Goal: Task Accomplishment & Management: Use online tool/utility

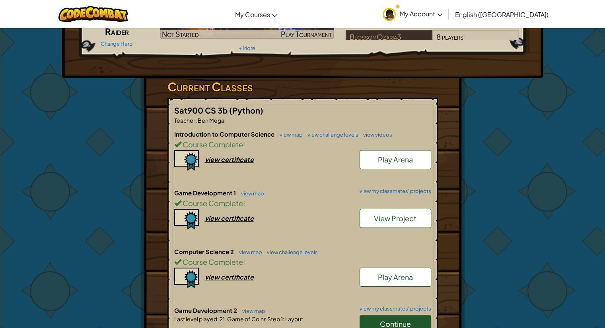
scroll to position [159, 0]
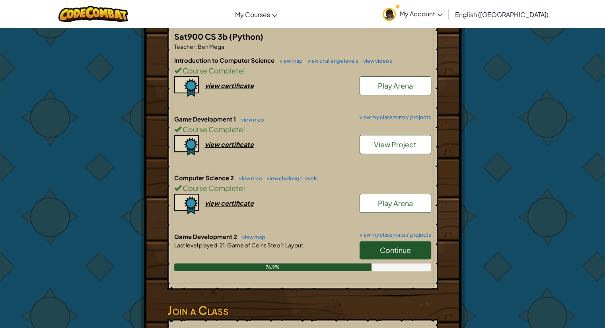
click at [420, 242] on link "Continue" at bounding box center [395, 250] width 72 height 18
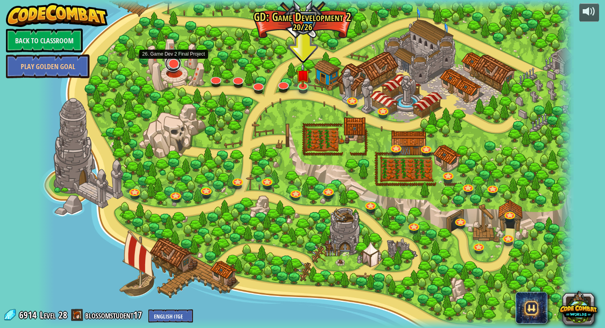
click at [176, 64] on link at bounding box center [173, 64] width 16 height 16
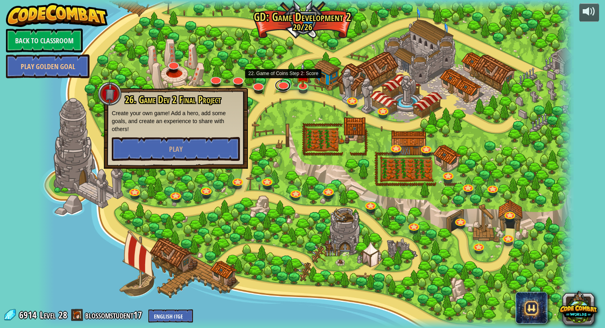
click at [282, 91] on link at bounding box center [283, 86] width 16 height 12
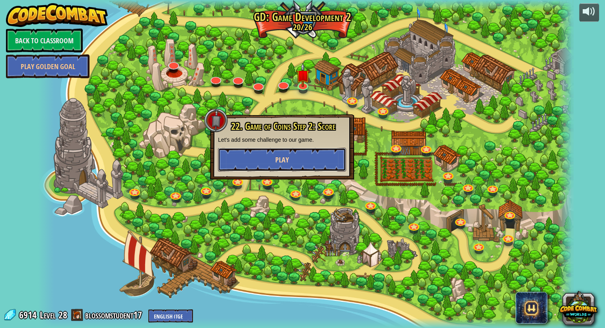
click at [298, 159] on button "Play" at bounding box center [282, 160] width 128 height 24
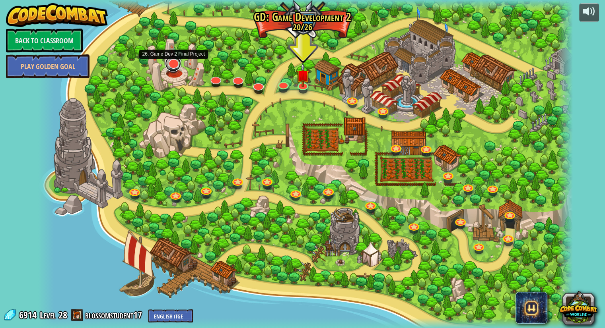
click at [173, 63] on link at bounding box center [173, 64] width 16 height 16
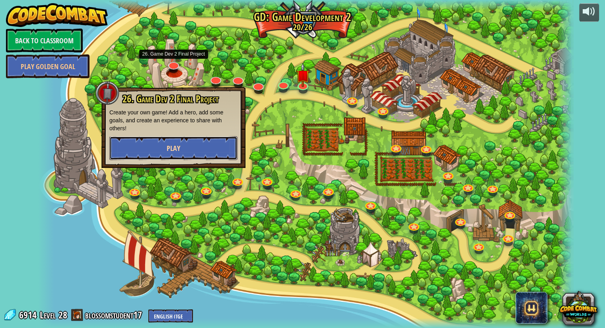
click at [186, 144] on button "Play" at bounding box center [173, 148] width 128 height 24
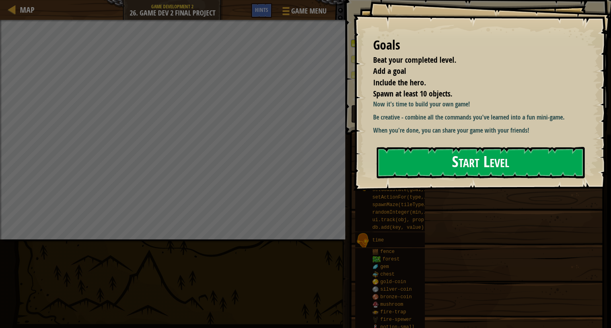
click at [404, 165] on button "Start Level" at bounding box center [481, 162] width 208 height 31
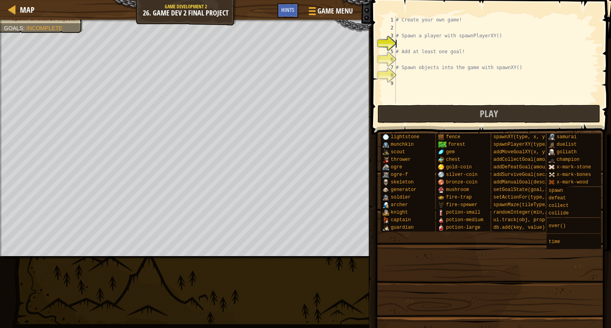
click at [399, 45] on div "# Create your own game! # Spawn a player with spawnPlayerXY() # Add at least on…" at bounding box center [496, 67] width 205 height 103
drag, startPoint x: 399, startPoint y: 45, endPoint x: 466, endPoint y: 45, distance: 66.8
click at [466, 45] on div "# Create your own game! # Spawn a player with spawnPlayerXY() # Add at least on…" at bounding box center [496, 67] width 205 height 103
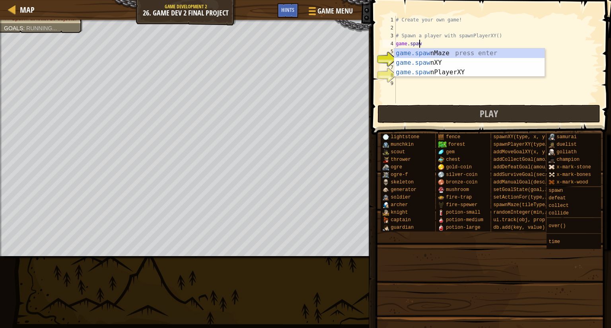
scroll to position [4, 2]
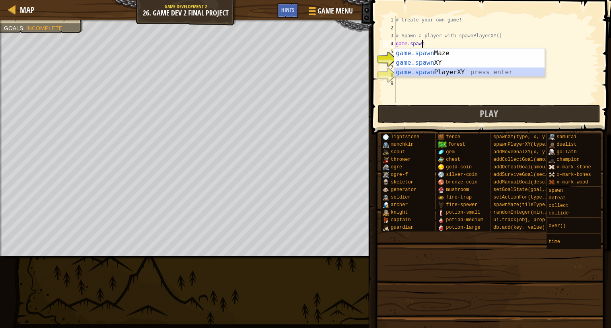
click at [505, 71] on div "game.spawn Maze press enter game.spawn XY press enter game.spawn PlayerXY press…" at bounding box center [469, 73] width 150 height 48
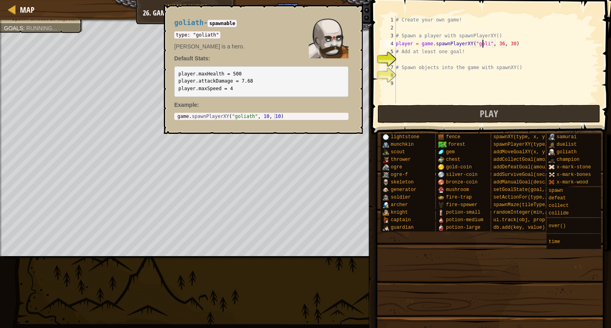
scroll to position [4, 8]
type textarea "player = game.spawnPlayerXY("goliath", 36, 30)"
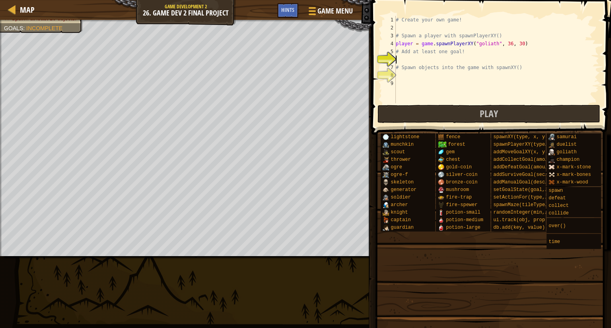
click at [412, 61] on div "# Create your own game! # Spawn a player with spawnPlayerXY() player = game . s…" at bounding box center [496, 67] width 205 height 103
click at [420, 113] on button "Play" at bounding box center [488, 114] width 223 height 18
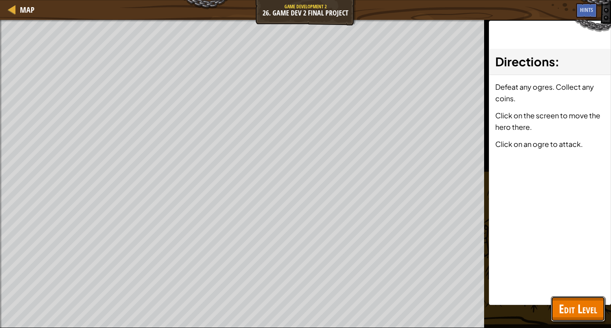
drag, startPoint x: 571, startPoint y: 309, endPoint x: 565, endPoint y: 307, distance: 6.3
click at [571, 309] on span "Edit Level" at bounding box center [578, 309] width 38 height 16
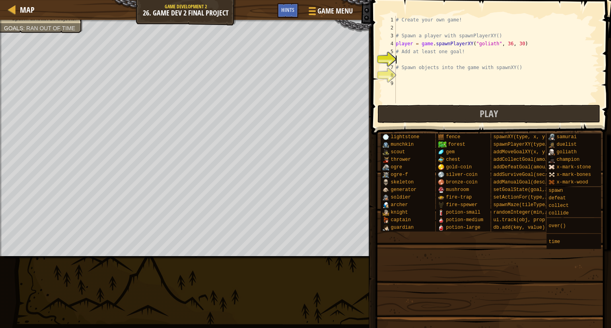
click at [407, 61] on div "# Create your own game! # Spawn a player with spawnPlayerXY() player = game . s…" at bounding box center [496, 67] width 205 height 103
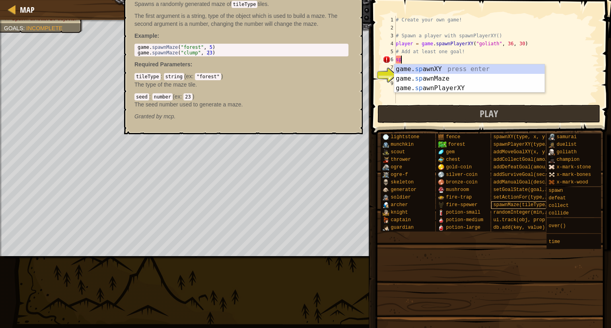
type textarea "s"
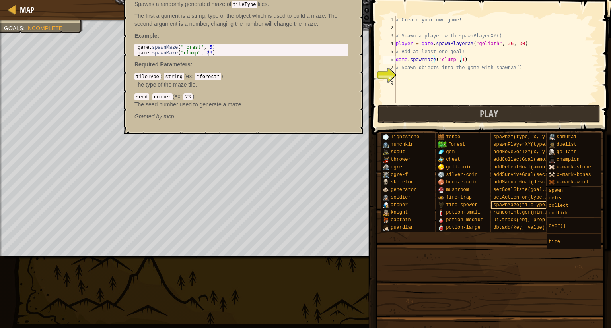
scroll to position [4, 5]
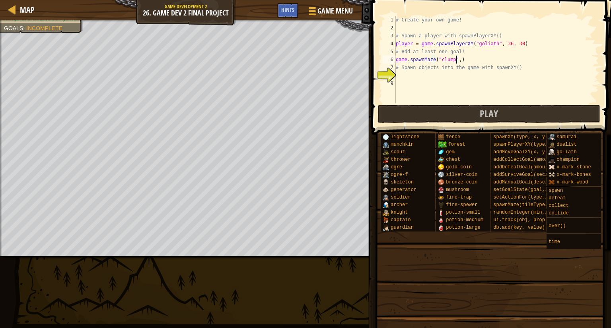
type textarea "game.spawnMaze("clump",9)"
drag, startPoint x: 463, startPoint y: 60, endPoint x: 396, endPoint y: 62, distance: 66.8
click at [396, 62] on div "# Create your own game! # Spawn a player with spawnPlayerXY() player = game . s…" at bounding box center [496, 67] width 205 height 103
click at [402, 75] on div "# Create your own game! # Spawn a player with spawnPlayerXY() player = game . s…" at bounding box center [496, 67] width 205 height 103
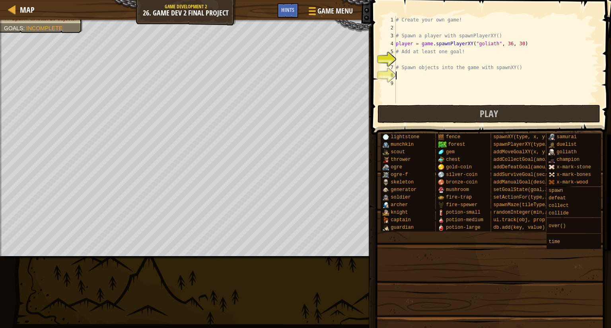
paste textarea "game.spawnMaze("clump",9)"
click at [407, 64] on div "# Create your own game! # Spawn a player with spawnPlayerXY() player = game . s…" at bounding box center [496, 67] width 205 height 103
type textarea "# Spawn objects into the game with spawnXY()"
click at [406, 63] on div "# Create your own game! # Spawn a player with spawnPlayerXY() player = game . s…" at bounding box center [496, 67] width 205 height 103
click at [490, 43] on div "# Create your own game! # Spawn a player with spawnPlayerXY() player = game . s…" at bounding box center [496, 67] width 205 height 103
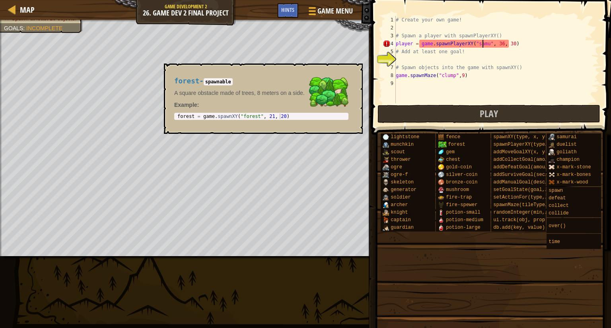
scroll to position [4, 8]
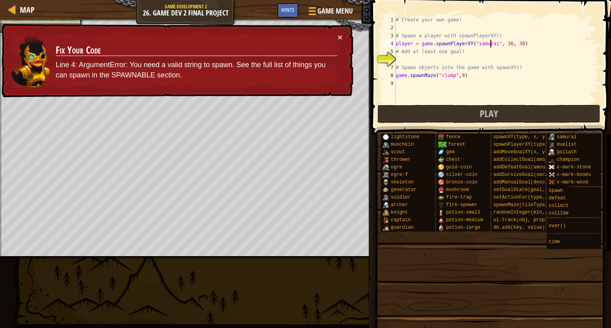
type textarea "player = game.spawnPlayerXY("samurai", 36, 30)"
click at [336, 34] on td "Fix Your Code Line 4: ArgumentError: You need a valid string to spawn. See the …" at bounding box center [196, 61] width 282 height 56
click at [339, 35] on button "×" at bounding box center [340, 37] width 5 height 8
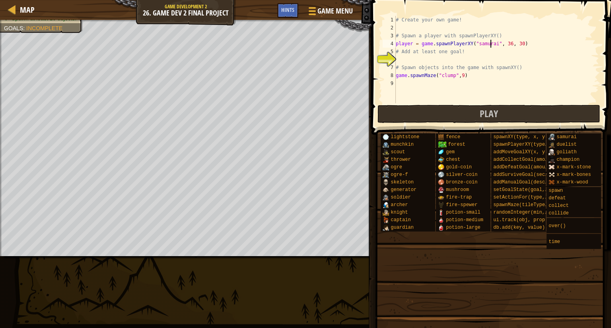
click at [400, 59] on div "# Create your own game! # Spawn a player with spawnPlayerXY() player = game . s…" at bounding box center [496, 67] width 205 height 103
click at [490, 44] on div "# Create your own game! # Spawn a player with spawnPlayerXY() player = game . s…" at bounding box center [496, 67] width 205 height 103
type textarea "player = game.spawnPlayerXY("goliath", 36, 30)"
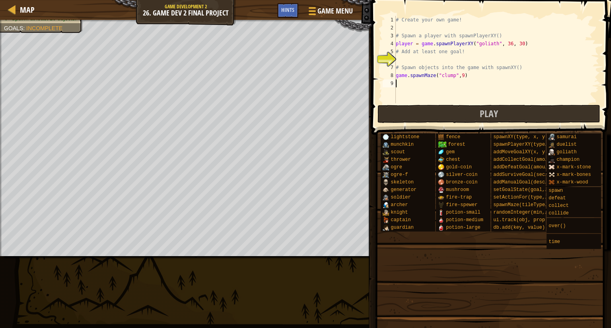
click at [398, 83] on div "# Create your own game! # Spawn a player with spawnPlayerXY() player = game . s…" at bounding box center [496, 67] width 205 height 103
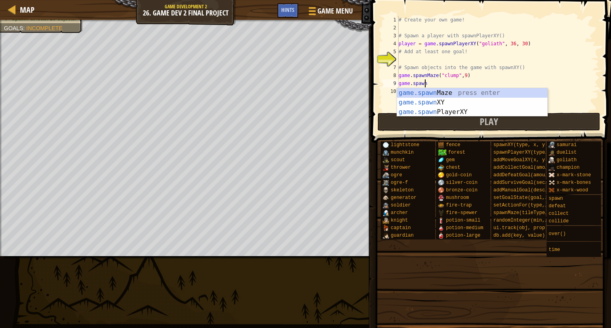
scroll to position [4, 2]
click at [412, 99] on div "game.spawn Maze press enter game.spawn XY press enter game.spawn PlayerXY press…" at bounding box center [472, 112] width 150 height 48
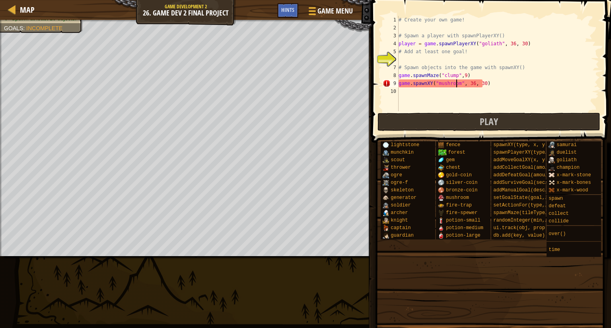
scroll to position [4, 5]
click at [468, 84] on div "# Create your own game! # Spawn a player with spawnPlayerXY() player = game . s…" at bounding box center [498, 71] width 202 height 111
type textarea "game.spawnXY("mushroom", 46, 30)"
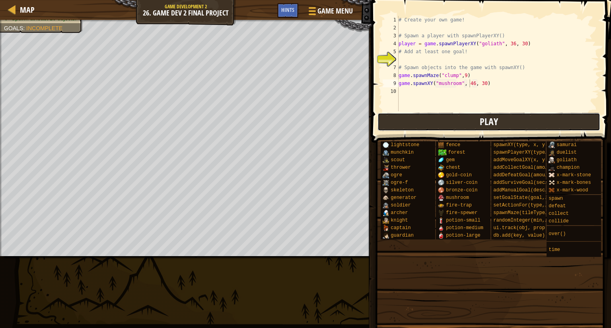
click at [470, 123] on button "Play" at bounding box center [488, 122] width 223 height 18
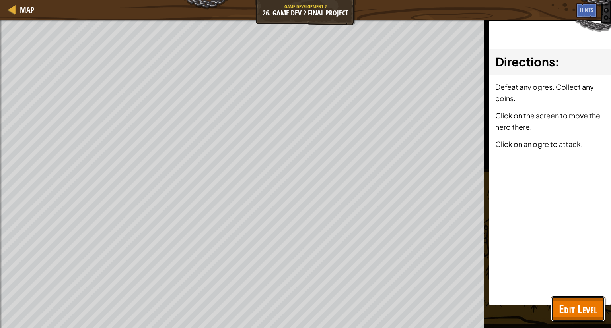
click at [572, 322] on div "Map Game Development 2 26. Game Dev 2 Final Project Game Menu Done Hints 1 הההה…" at bounding box center [305, 164] width 611 height 328
click at [569, 313] on span "Edit Level" at bounding box center [578, 309] width 38 height 16
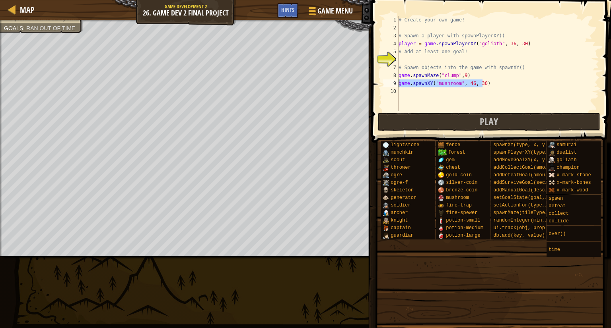
drag, startPoint x: 484, startPoint y: 82, endPoint x: 400, endPoint y: 84, distance: 84.7
click at [400, 84] on div "# Create your own game! # Spawn a player with spawnPlayerXY() player = game . s…" at bounding box center [498, 71] width 202 height 111
type textarea "# Spawn objects into the game with spawnXY()"
click at [492, 45] on div "# Create your own game! # Spawn a player with spawnPlayerXY() player = game . s…" at bounding box center [498, 71] width 202 height 111
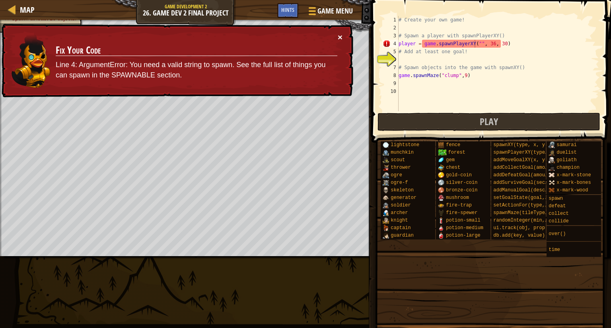
click at [342, 39] on button "×" at bounding box center [340, 37] width 5 height 8
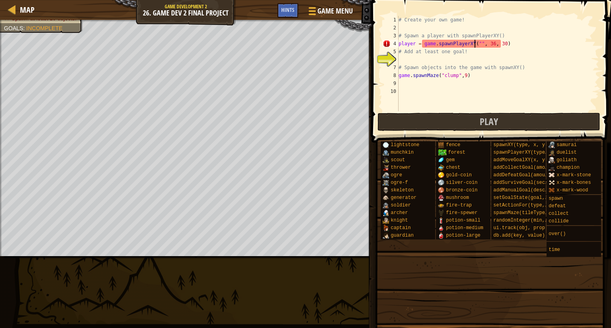
scroll to position [0, 0]
click at [334, 14] on span "Game Menu" at bounding box center [335, 11] width 37 height 11
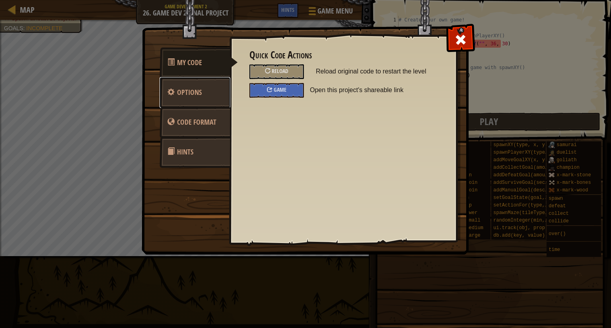
click at [205, 85] on link "Options" at bounding box center [194, 92] width 71 height 31
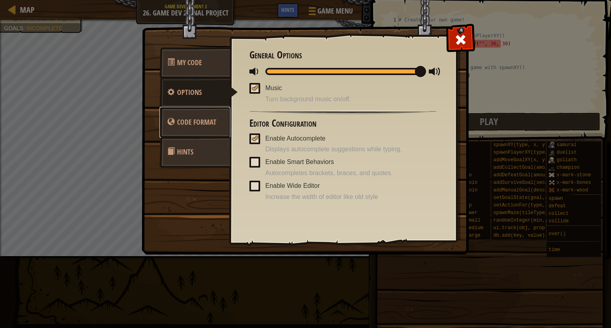
click at [224, 120] on link "Code Format" at bounding box center [194, 122] width 71 height 31
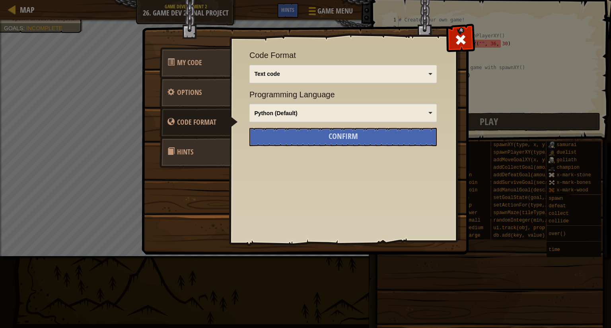
click at [226, 148] on link "Hints" at bounding box center [194, 152] width 71 height 31
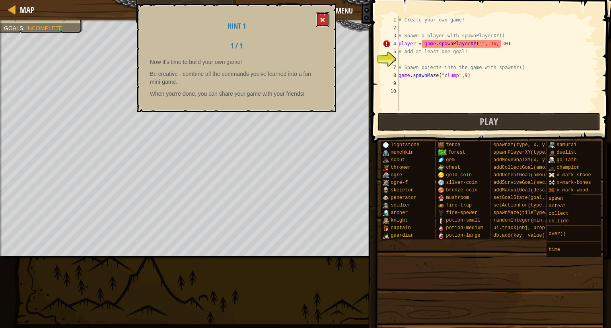
click at [318, 13] on button at bounding box center [323, 19] width 14 height 15
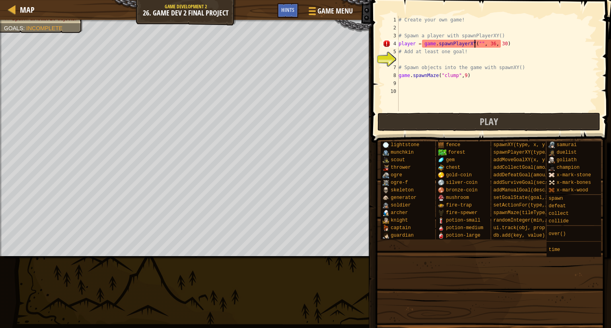
click at [474, 45] on div "# Create your own game! # Spawn a player with spawnPlayerXY() player = game . s…" at bounding box center [498, 71] width 202 height 111
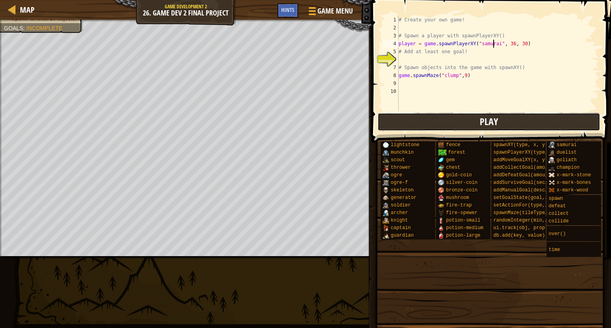
click at [383, 124] on button "Play" at bounding box center [488, 122] width 223 height 18
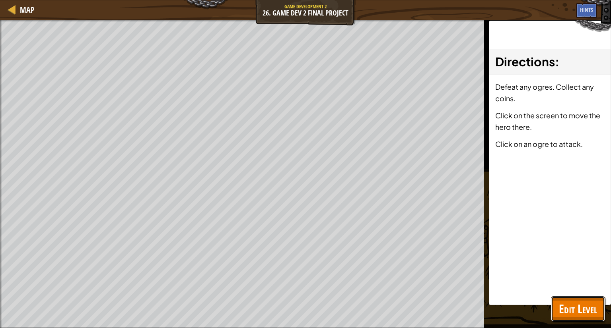
click at [565, 301] on span "Edit Level" at bounding box center [578, 309] width 38 height 16
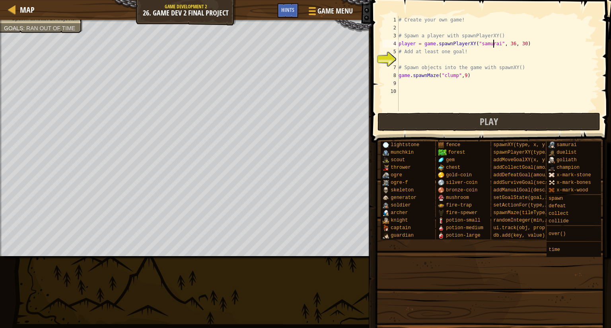
click at [493, 45] on div "# Create your own game! # Spawn a player with spawnPlayerXY() player = game . s…" at bounding box center [498, 71] width 202 height 111
click at [441, 119] on button "Play" at bounding box center [488, 122] width 223 height 18
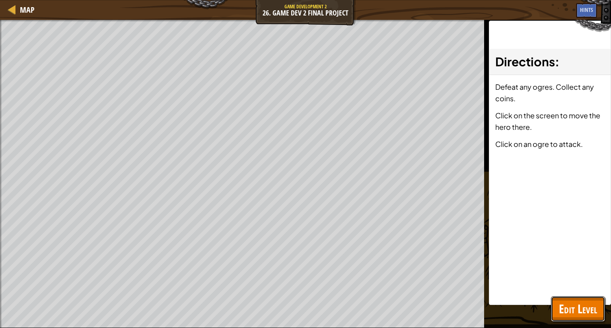
drag, startPoint x: 581, startPoint y: 314, endPoint x: 585, endPoint y: 317, distance: 5.4
click at [586, 315] on span "Edit Level" at bounding box center [578, 309] width 38 height 16
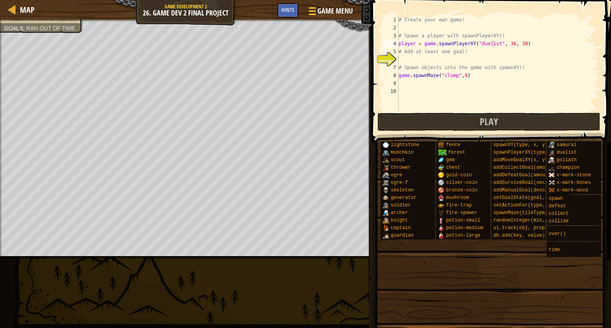
click at [493, 45] on div "# Create your own game! # Spawn a player with spawnPlayerXY() player = game . s…" at bounding box center [498, 71] width 202 height 111
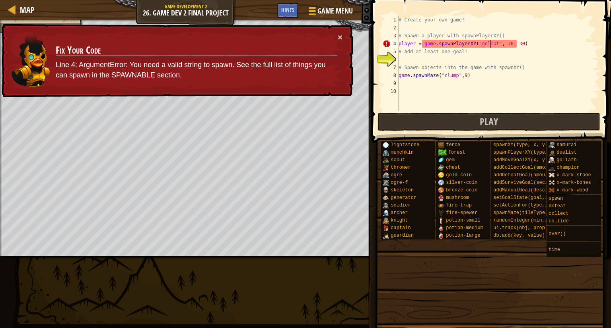
type textarea "player = game.spawnPlayerXY("goliath", 36, 30)"
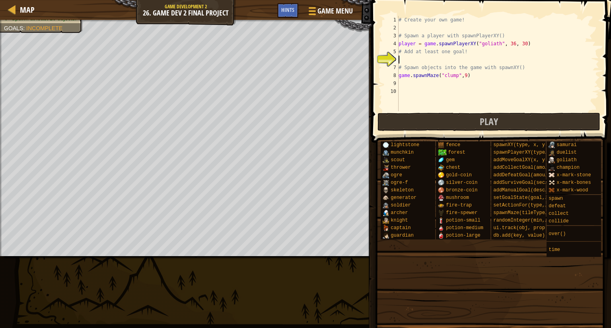
drag, startPoint x: 413, startPoint y: 59, endPoint x: 436, endPoint y: 61, distance: 22.8
click at [412, 59] on div "# Create your own game! # Spawn a player with spawnPlayerXY() player = game . s…" at bounding box center [498, 71] width 202 height 111
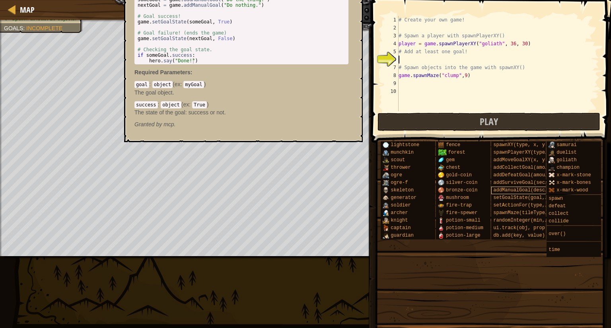
scroll to position [0, 0]
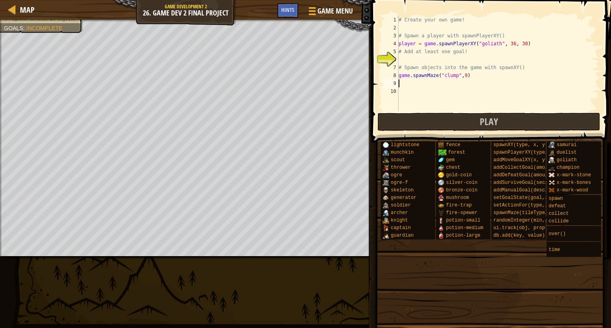
drag, startPoint x: 491, startPoint y: 108, endPoint x: 560, endPoint y: 87, distance: 71.6
click at [560, 87] on div "# Create your own game! # Spawn a player with spawnPlayerXY() player = game . s…" at bounding box center [498, 71] width 202 height 111
click at [406, 65] on div "# Create your own game! # Spawn a player with spawnPlayerXY() player = game . s…" at bounding box center [498, 71] width 202 height 111
drag, startPoint x: 402, startPoint y: 62, endPoint x: 398, endPoint y: 67, distance: 6.2
click at [400, 64] on div "# Create your own game! # Spawn a player with spawnPlayerXY() player = game . s…" at bounding box center [498, 71] width 202 height 111
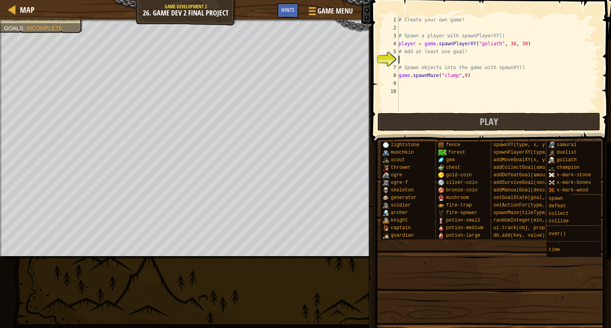
type textarea "# Spawn objects into the game with spawnXY()"
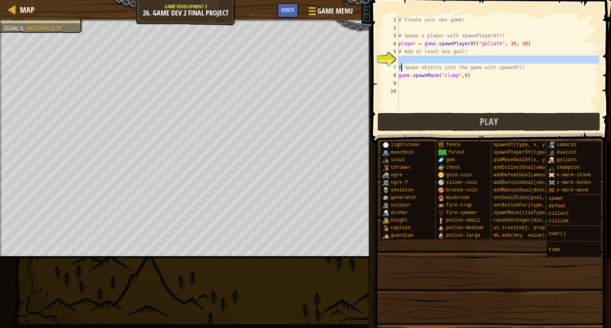
click at [513, 86] on div "# Create your own game! # Spawn a player with spawnPlayerXY() player = game . s…" at bounding box center [498, 71] width 202 height 111
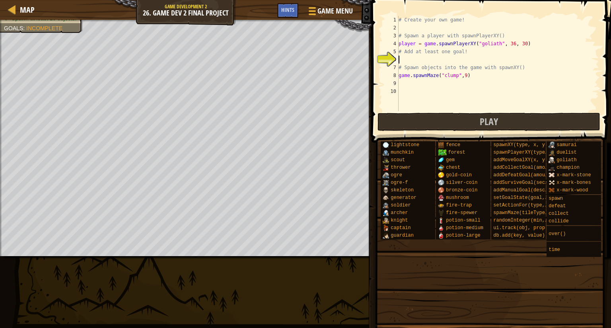
drag, startPoint x: 409, startPoint y: 56, endPoint x: 409, endPoint y: 76, distance: 19.9
click at [409, 57] on div "# Create your own game! # Spawn a player with spawnPlayerXY() player = game . s…" at bounding box center [498, 71] width 202 height 111
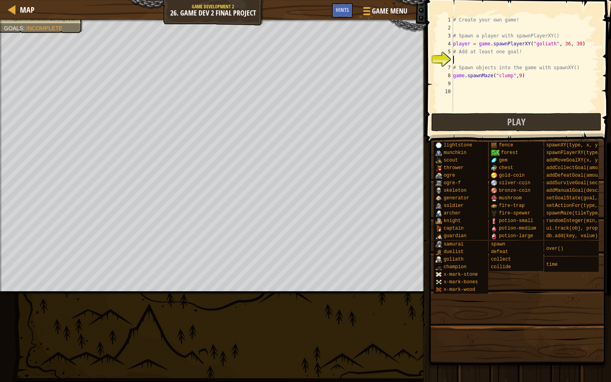
click at [181, 293] on div "Map Game Development 2 26. Game Dev 2 Final Project Game Menu Done Hints 1 הההה…" at bounding box center [305, 191] width 611 height 382
click at [180, 293] on div "Map Game Development 2 26. Game Dev 2 Final Project Game Menu Done Hints 1 הההה…" at bounding box center [305, 191] width 611 height 382
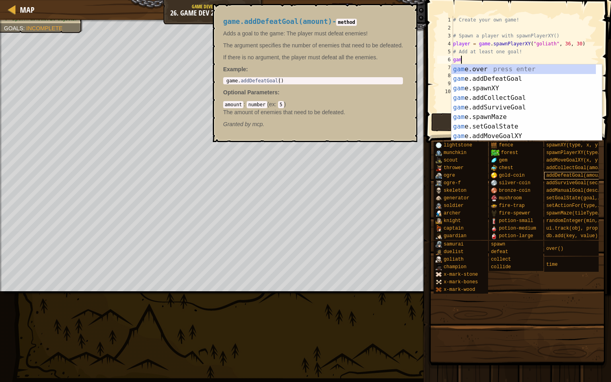
scroll to position [4, 0]
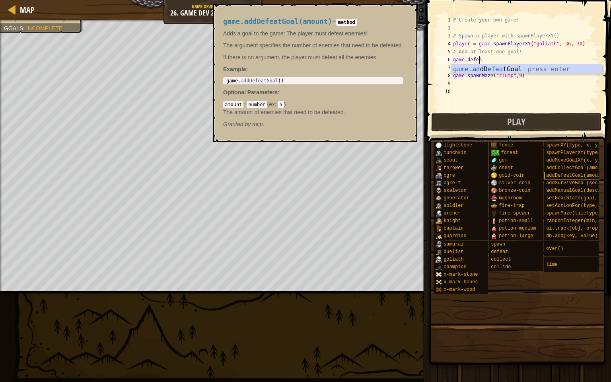
type textarea "game.defeat"
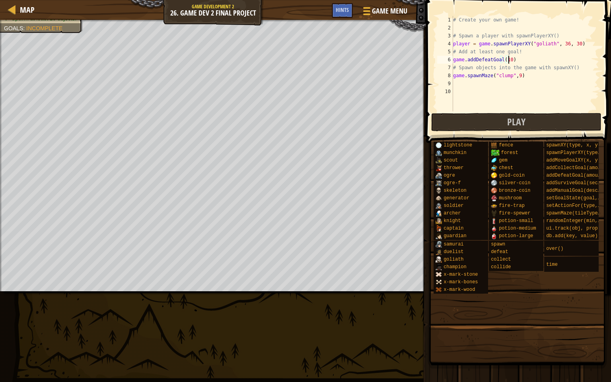
type textarea "game.addDefeatGoal(100)"
click at [458, 92] on div "# Create your own game! # Spawn a player with spawnPlayerXY() player = game . s…" at bounding box center [525, 71] width 148 height 111
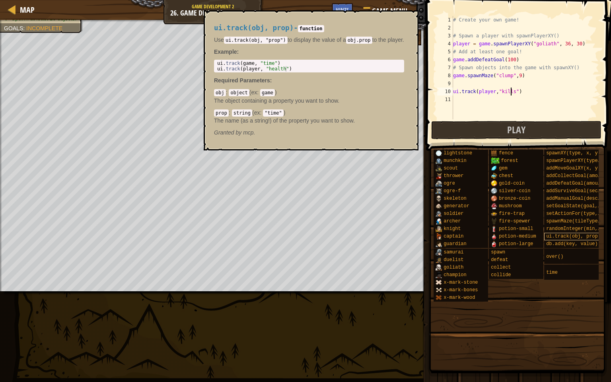
scroll to position [4, 5]
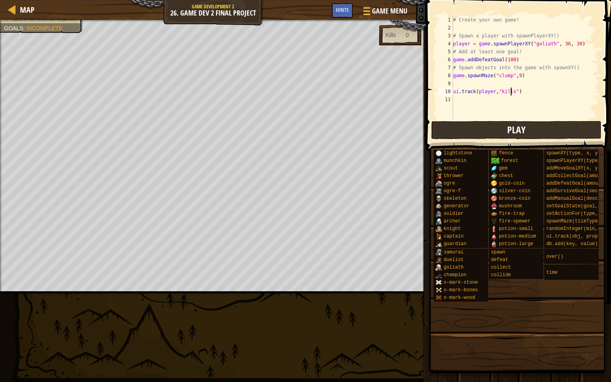
type textarea "ui.track(player,"kills")"
click at [452, 132] on button "Play" at bounding box center [516, 130] width 170 height 18
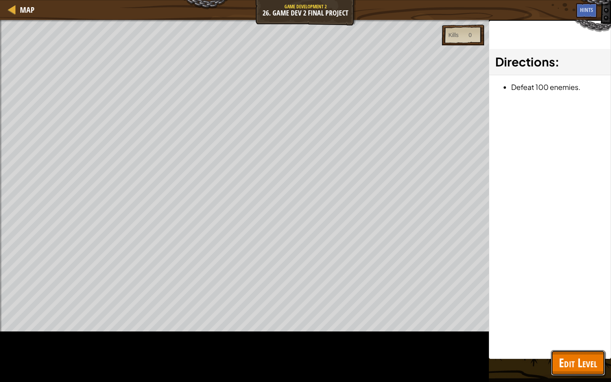
click at [581, 328] on span "Edit Level" at bounding box center [578, 362] width 38 height 16
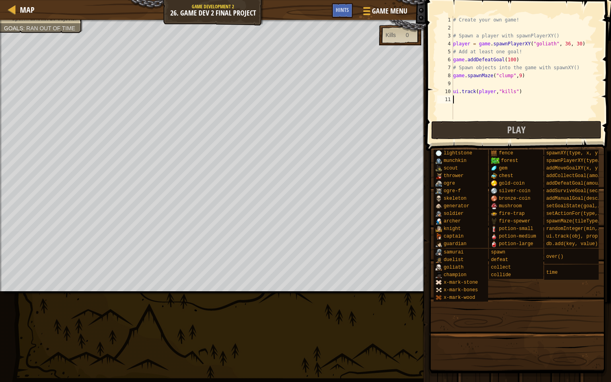
scroll to position [4, 0]
click at [457, 97] on div "# Create your own game! # Spawn a player with spawnPlayerXY() player = game . s…" at bounding box center [525, 75] width 148 height 119
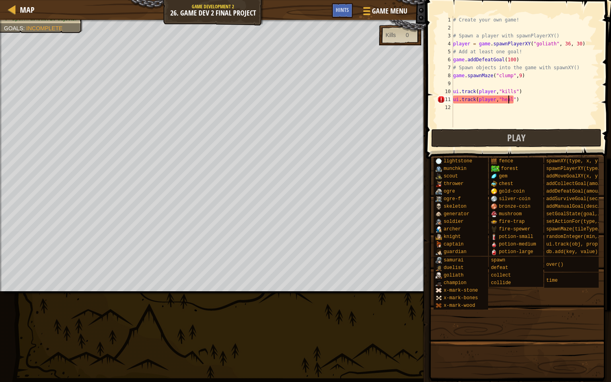
scroll to position [4, 5]
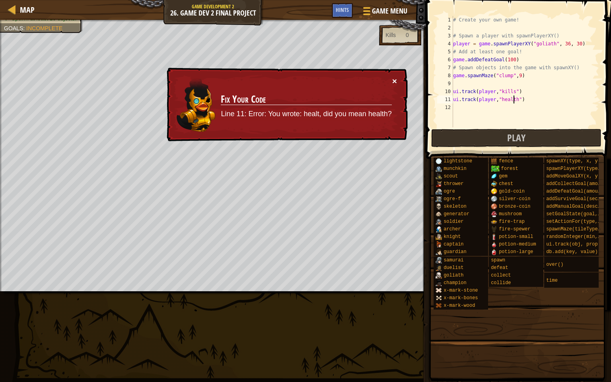
type textarea "ui.track(player,"health")"
click at [395, 78] on button "×" at bounding box center [394, 82] width 5 height 8
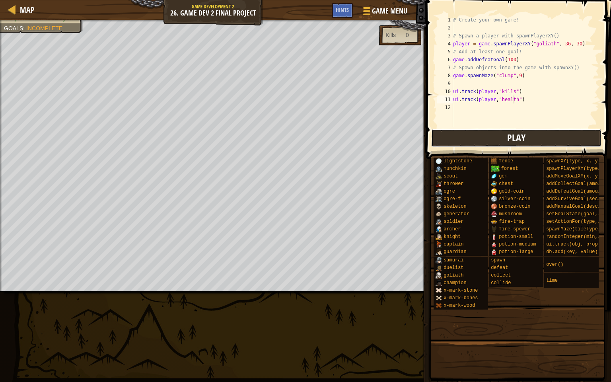
click at [439, 129] on button "Play" at bounding box center [516, 138] width 170 height 18
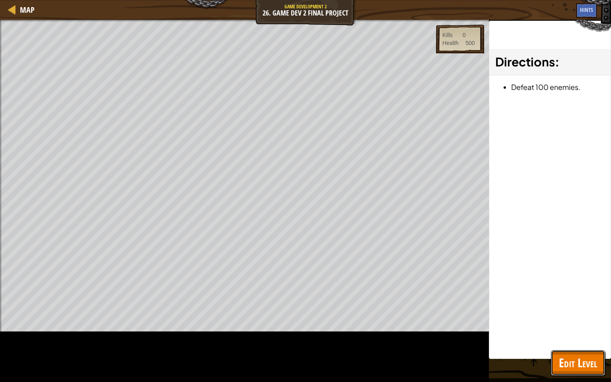
click at [590, 328] on span "Edit Level" at bounding box center [578, 362] width 38 height 16
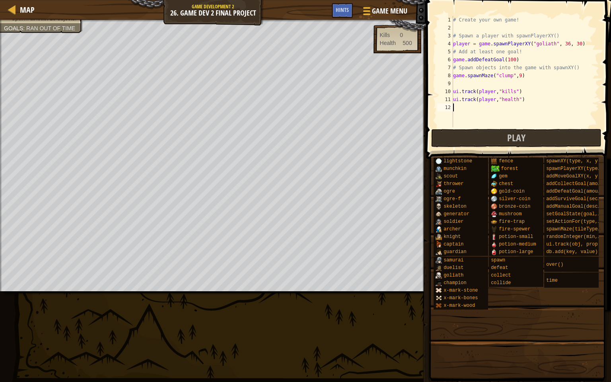
scroll to position [4, 0]
drag, startPoint x: 456, startPoint y: 107, endPoint x: 459, endPoint y: 110, distance: 4.5
click at [456, 107] on div "# Create your own game! # Spawn a player with spawnPlayerXY() player = game . s…" at bounding box center [525, 79] width 148 height 127
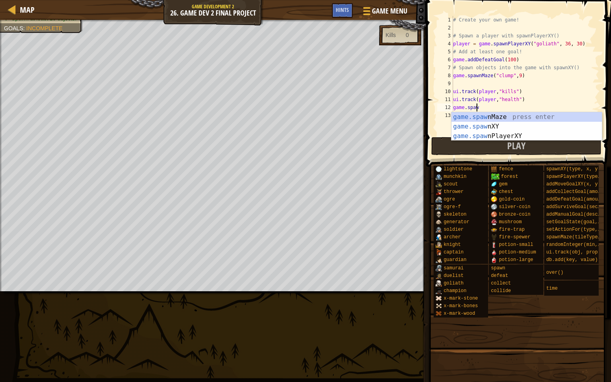
scroll to position [4, 2]
click at [468, 125] on div "game.spawn Maze press enter game.spawn XY press enter game.spawn PlayerXY press…" at bounding box center [526, 136] width 150 height 48
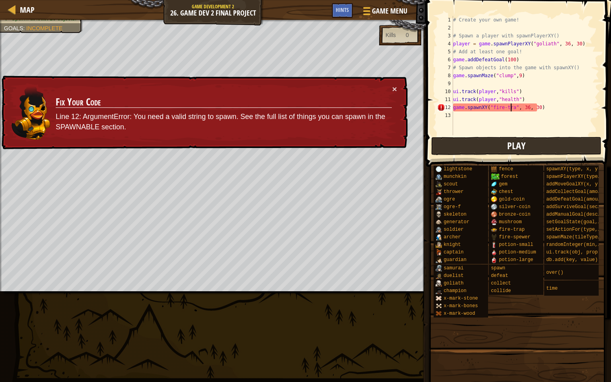
scroll to position [4, 5]
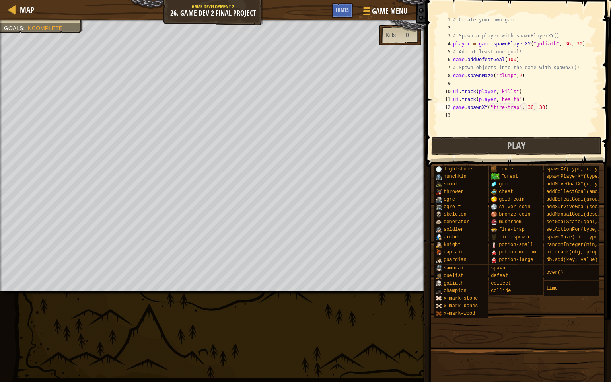
click at [526, 108] on div "# Create your own game! # Spawn a player with spawnPlayerXY() player = game . s…" at bounding box center [525, 83] width 148 height 135
type textarea "game.spawnXY("fire-trap", 40, 30)"
click at [553, 144] on button "Play" at bounding box center [516, 146] width 170 height 18
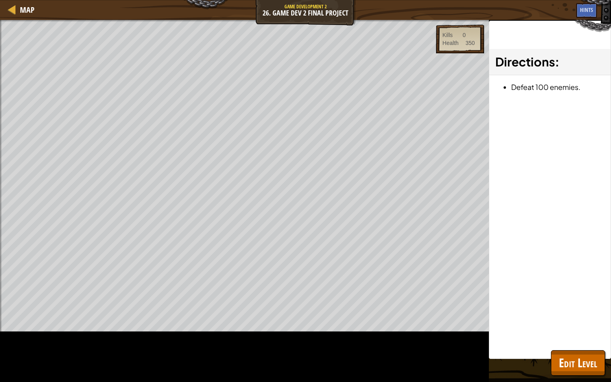
click at [604, 328] on div "Directions : Defeat 100 enemies." at bounding box center [550, 190] width 122 height 338
click at [586, 328] on span "Edit Level" at bounding box center [578, 362] width 38 height 16
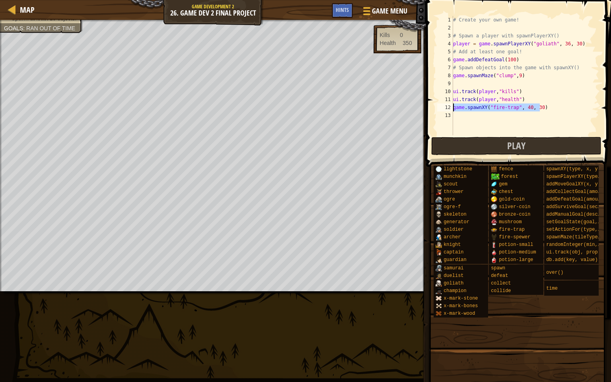
drag, startPoint x: 539, startPoint y: 108, endPoint x: 453, endPoint y: 108, distance: 85.9
click at [453, 108] on div "# Create your own game! # Spawn a player with spawnPlayerXY() player = game . s…" at bounding box center [525, 83] width 148 height 135
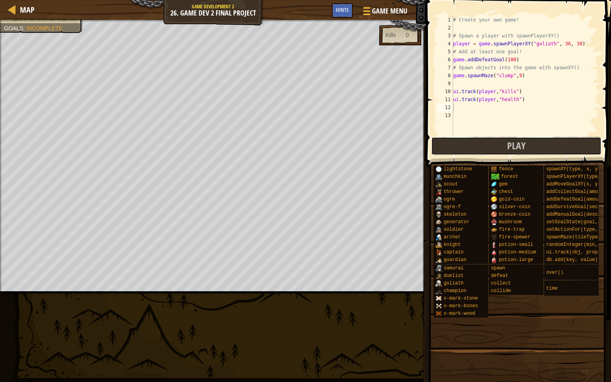
click at [468, 143] on button "Play" at bounding box center [516, 146] width 170 height 18
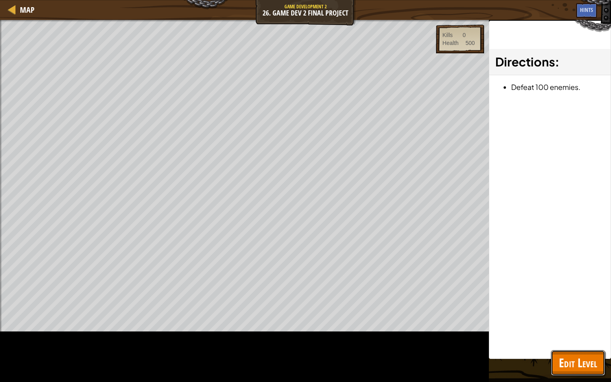
click at [583, 328] on span "Edit Level" at bounding box center [578, 362] width 38 height 16
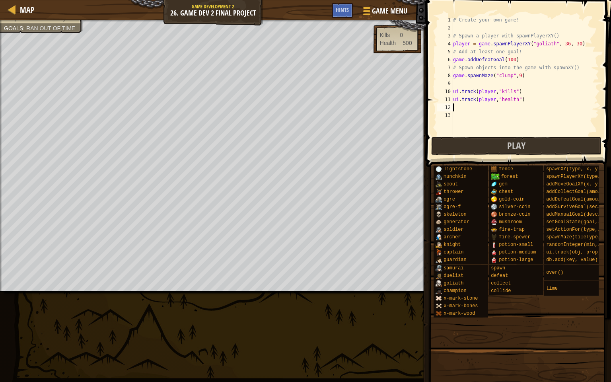
click at [458, 105] on div "# Create your own game! # Spawn a player with spawnPlayerXY() player = game . s…" at bounding box center [525, 83] width 148 height 135
click at [460, 84] on div "# Create your own game! # Spawn a player with spawnPlayerXY() player = game . s…" at bounding box center [525, 83] width 148 height 135
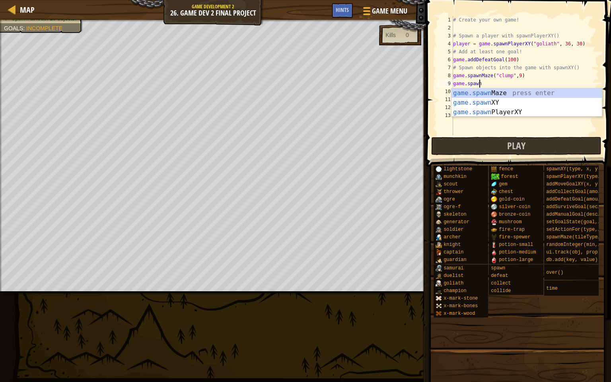
scroll to position [4, 2]
click at [460, 99] on div "game.spawn Maze press enter game.spawn XY press enter game.spawn PlayerXY press…" at bounding box center [526, 112] width 150 height 48
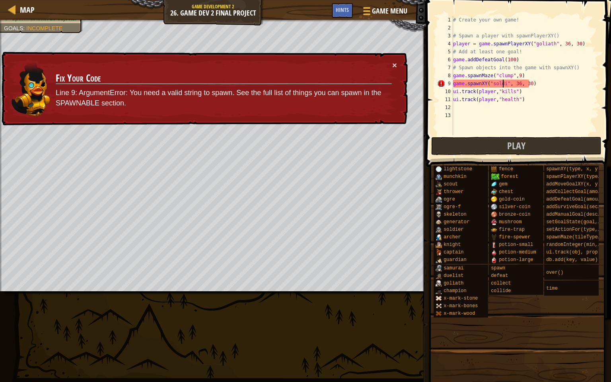
scroll to position [4, 4]
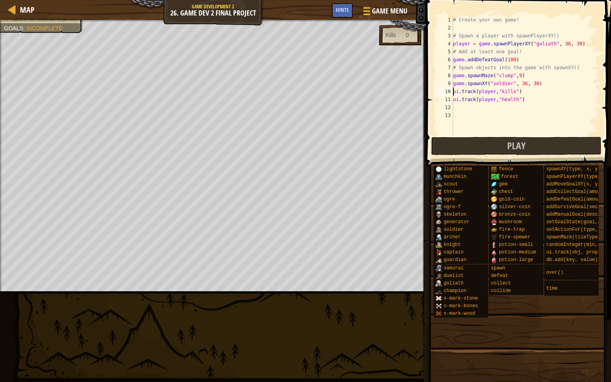
click at [453, 91] on div "# Create your own game! # Spawn a player with spawnPlayerXY() player = game . s…" at bounding box center [525, 83] width 148 height 135
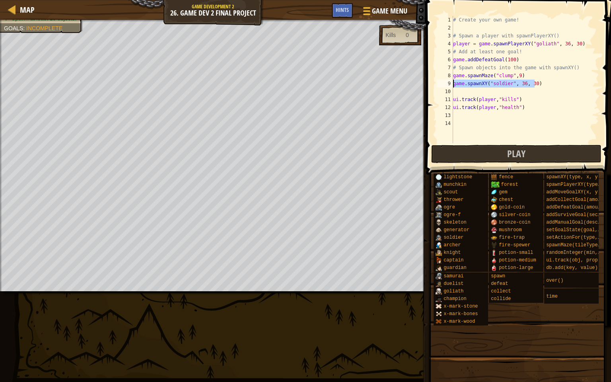
drag, startPoint x: 535, startPoint y: 84, endPoint x: 453, endPoint y: 84, distance: 82.3
click at [453, 84] on div "# Create your own game! # Spawn a player with spawnPlayerXY() player = game . s…" at bounding box center [525, 87] width 148 height 143
type textarea "game.spawnXY("soldier", 36, 30)"
click at [455, 92] on div "# Create your own game! # Spawn a player with spawnPlayerXY() player = game . s…" at bounding box center [525, 87] width 148 height 143
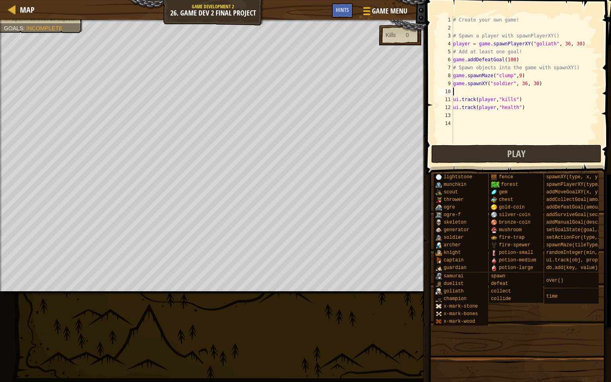
paste textarea "game.spawnXY("soldier", 36, 30)"
click at [453, 99] on div "# Create your own game! # Spawn a player with spawnPlayerXY() player = game . s…" at bounding box center [525, 87] width 148 height 143
type textarea "ui.track(player,"kills")"
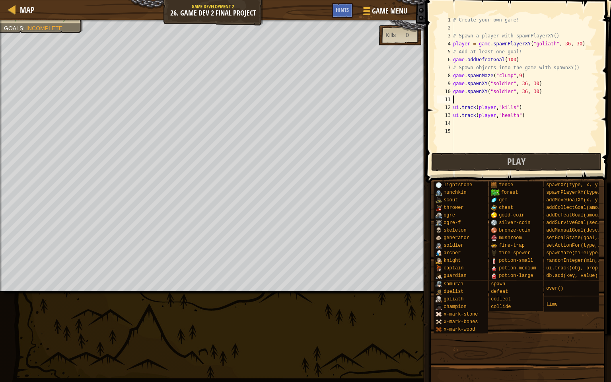
click at [462, 99] on div "# Create your own game! # Spawn a player with spawnPlayerXY() player = game . s…" at bounding box center [525, 91] width 148 height 151
paste textarea "game.spawnXY("soldier", 36, 30)"
click at [453, 107] on div "# Create your own game! # Spawn a player with spawnPlayerXY() player = game . s…" at bounding box center [525, 91] width 148 height 151
type textarea "ui.track(player,"kills")"
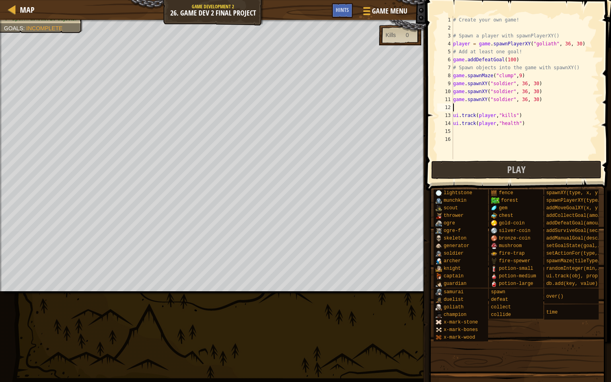
click at [457, 108] on div "# Create your own game! # Spawn a player with spawnPlayerXY() player = game . s…" at bounding box center [525, 95] width 148 height 159
paste textarea "game.spawnXY("soldier", 36, 30)"
click at [453, 116] on div "# Create your own game! # Spawn a player with spawnPlayerXY() player = game . s…" at bounding box center [525, 95] width 148 height 159
type textarea "ui.track(player,"kills")"
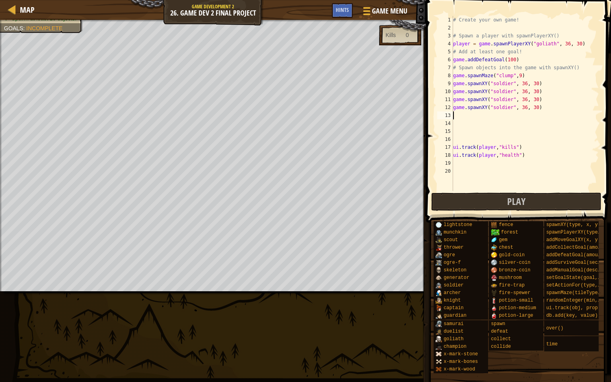
click at [457, 116] on div "# Create your own game! # Spawn a player with spawnPlayerXY() player = game . s…" at bounding box center [525, 111] width 148 height 191
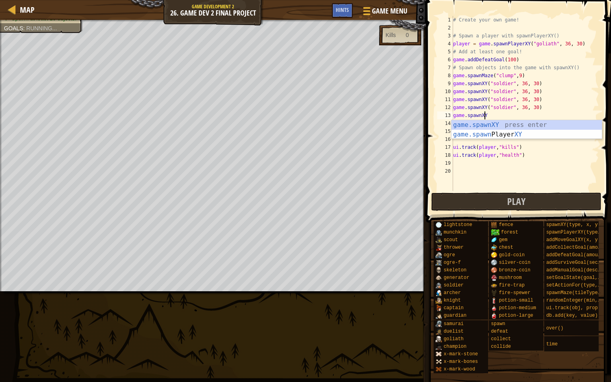
scroll to position [4, 2]
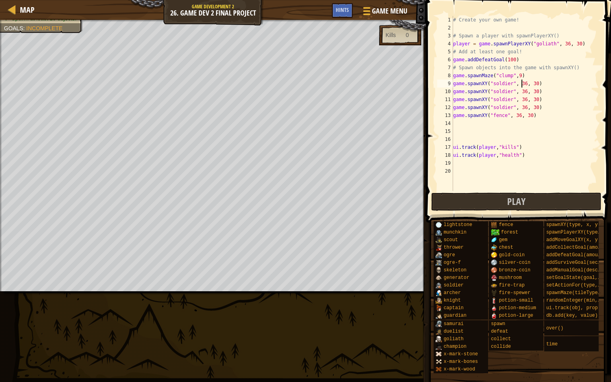
click at [522, 83] on div "# Create your own game! # Spawn a player with spawnPlayerXY() player = game . s…" at bounding box center [525, 111] width 148 height 191
click at [521, 91] on div "# Create your own game! # Spawn a player with spawnPlayerXY() player = game . s…" at bounding box center [525, 111] width 148 height 191
click at [521, 100] on div "# Create your own game! # Spawn a player with spawnPlayerXY() player = game . s…" at bounding box center [525, 111] width 148 height 191
click at [522, 107] on div "# Create your own game! # Spawn a player with spawnPlayerXY() player = game . s…" at bounding box center [525, 111] width 148 height 191
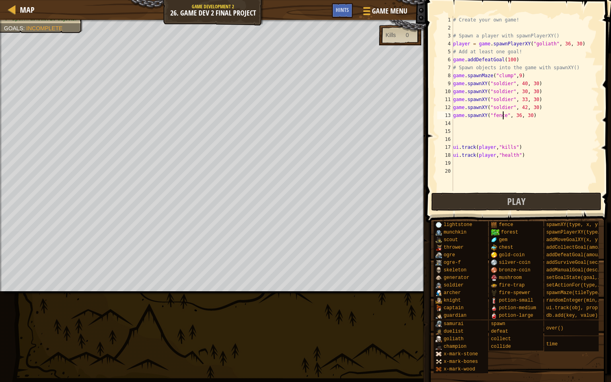
drag, startPoint x: 503, startPoint y: 116, endPoint x: 508, endPoint y: 121, distance: 6.8
click at [504, 117] on div "# Create your own game! # Spawn a player with spawnPlayerXY() player = game . s…" at bounding box center [525, 111] width 148 height 191
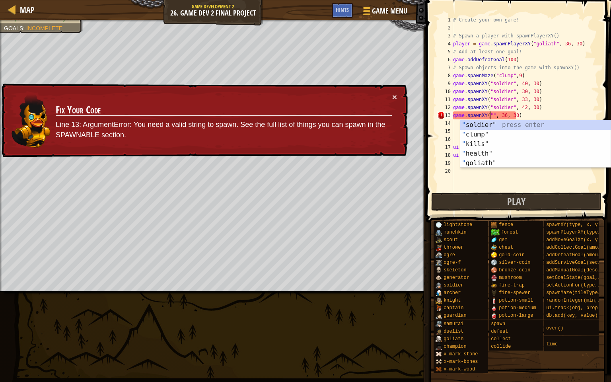
scroll to position [4, 3]
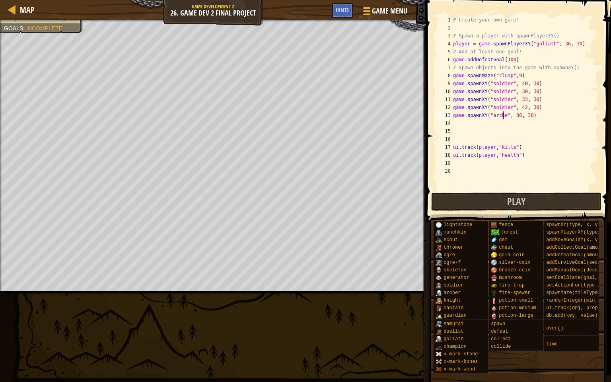
type textarea "game.spawnXY("archer", 36, 30)"
drag, startPoint x: 534, startPoint y: 115, endPoint x: 453, endPoint y: 111, distance: 81.6
click at [453, 111] on div "# Create your own game! # Spawn a player with spawnPlayerXY() player = game . s…" at bounding box center [525, 111] width 148 height 191
click at [453, 122] on div "# Create your own game! # Spawn a player with spawnPlayerXY() player = game . s…" at bounding box center [525, 111] width 148 height 191
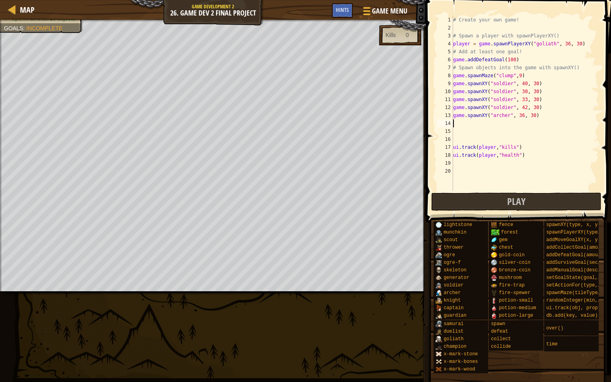
scroll to position [4, 0]
paste textarea "game.spawnXY("archer", 36, 30)"
type textarea "game.spawnXY("archer", 36, 30)"
click at [455, 131] on div "# Create your own game! # Spawn a player with spawnPlayerXY() player = game . s…" at bounding box center [525, 111] width 148 height 191
paste textarea "game.spawnXY("archer", 36, 30)"
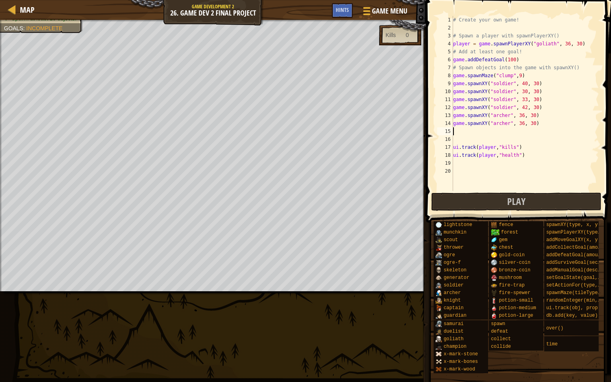
type textarea "game.spawnXY("archer", 36, 30)"
click at [461, 140] on div "# Create your own game! # Spawn a player with spawnPlayerXY() player = game . s…" at bounding box center [525, 111] width 148 height 191
paste textarea "game.spawnXY("archer", 36, 30)"
click at [453, 147] on div "# Create your own game! # Spawn a player with spawnPlayerXY() player = game . s…" at bounding box center [525, 111] width 148 height 191
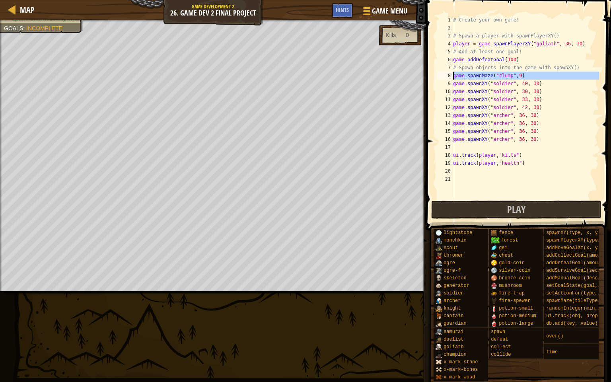
click at [453, 75] on div "ui.track(player,"kills") 1 2 3 4 5 6 7 8 9 10 11 12 13 14 15 16 17 18 19 20 21 …" at bounding box center [516, 107] width 163 height 183
click at [552, 86] on div "# Create your own game! # Spawn a player with spawnPlayerXY() player = game . s…" at bounding box center [525, 115] width 148 height 199
click at [453, 83] on div "# Create your own game! # Spawn a player with spawnPlayerXY() player = game . s…" at bounding box center [525, 115] width 148 height 199
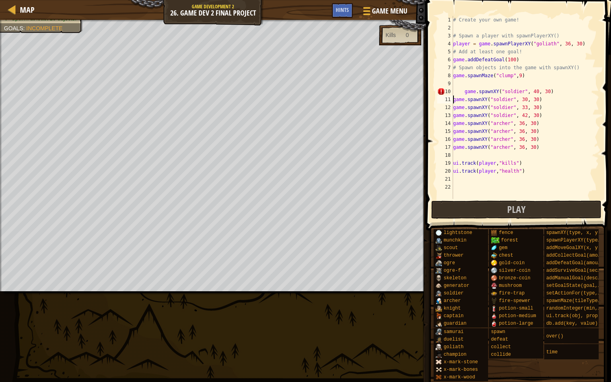
click at [454, 99] on div "# Create your own game! # Spawn a player with spawnPlayerXY() player = game . s…" at bounding box center [525, 115] width 148 height 199
click at [453, 106] on div "# Create your own game! # Spawn a player with spawnPlayerXY() player = game . s…" at bounding box center [525, 115] width 148 height 199
click at [453, 116] on div "# Create your own game! # Spawn a player with spawnPlayerXY() player = game . s…" at bounding box center [525, 115] width 148 height 199
click at [453, 122] on div "# Create your own game! # Spawn a player with spawnPlayerXY() player = game . s…" at bounding box center [525, 115] width 148 height 199
click at [453, 129] on div "# Create your own game! # Spawn a player with spawnPlayerXY() player = game . s…" at bounding box center [525, 115] width 148 height 199
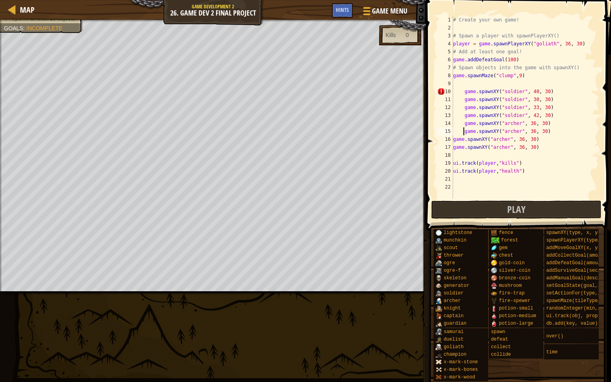
click at [453, 138] on div "# Create your own game! # Spawn a player with spawnPlayerXY() player = game . s…" at bounding box center [525, 115] width 148 height 199
click at [453, 146] on div "# Create your own game! # Spawn a player with spawnPlayerXY() player = game . s…" at bounding box center [525, 115] width 148 height 199
type textarea "game.spawnXY("archer", 36, 30)"
click at [458, 87] on div "# Create your own game! # Spawn a player with spawnPlayerXY() player = game . s…" at bounding box center [525, 115] width 148 height 199
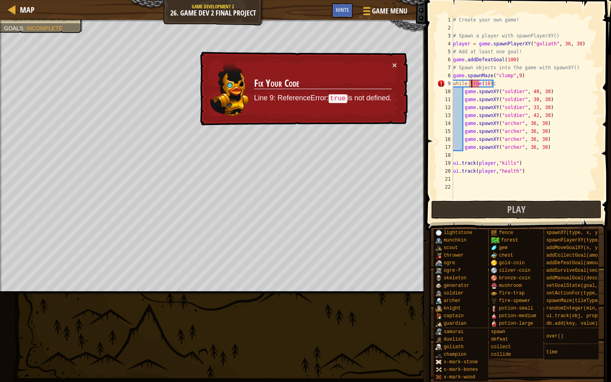
click at [471, 84] on div "# Create your own game! # Spawn a player with spawnPlayerXY() player = game . s…" at bounding box center [525, 115] width 148 height 199
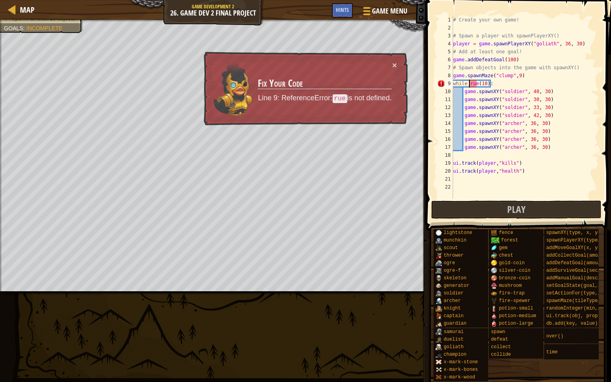
type textarea "while True(10):"
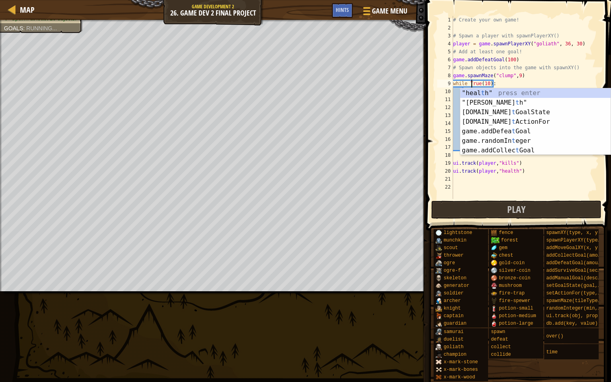
scroll to position [4, 2]
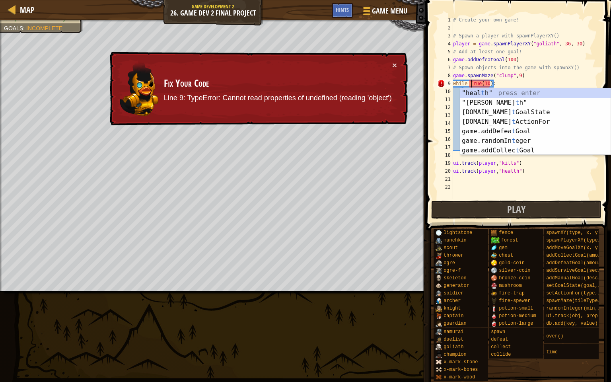
click at [546, 175] on div "# Create your own game! # Spawn a player with spawnPlayerXY() player = game . s…" at bounding box center [525, 115] width 148 height 199
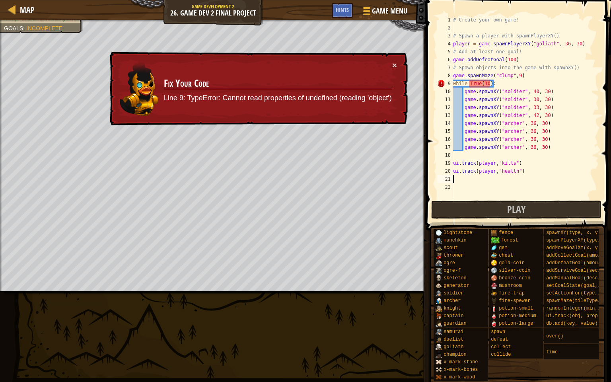
scroll to position [4, 0]
click at [487, 85] on div "# Create your own game! # Spawn a player with spawnPlayerXY() player = game . s…" at bounding box center [525, 115] width 148 height 199
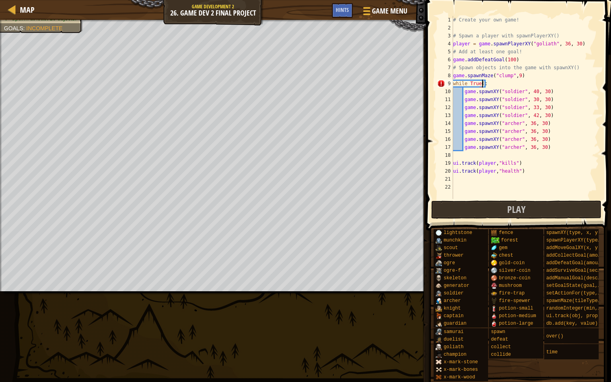
scroll to position [4, 2]
click at [487, 208] on button "Play" at bounding box center [516, 209] width 170 height 18
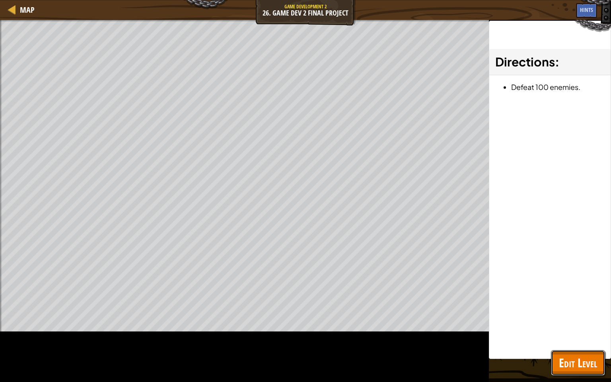
drag, startPoint x: 593, startPoint y: 369, endPoint x: 587, endPoint y: 375, distance: 8.5
click at [591, 328] on button "Edit Level" at bounding box center [578, 362] width 54 height 25
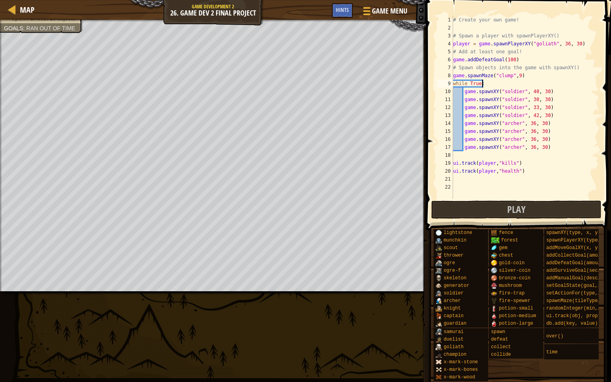
click at [488, 83] on div "# Create your own game! # Spawn a player with spawnPlayerXY() player = game . s…" at bounding box center [525, 115] width 148 height 199
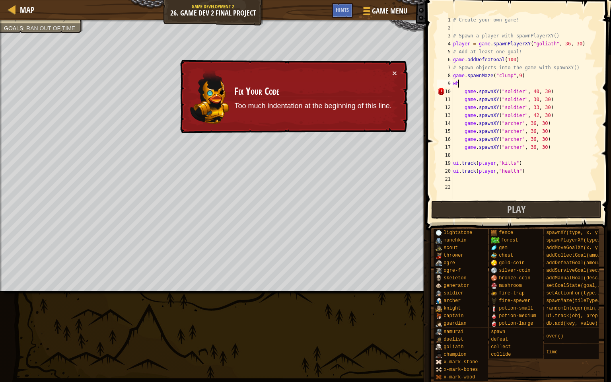
type textarea "w"
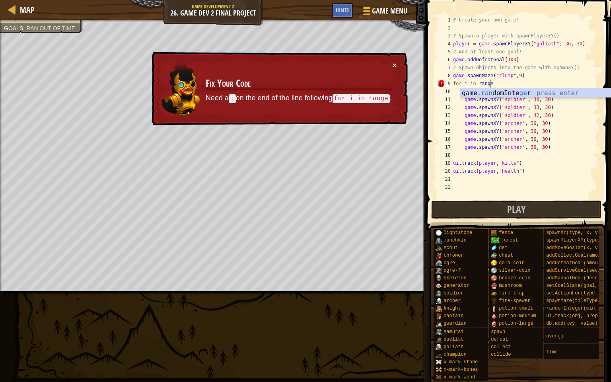
scroll to position [4, 3]
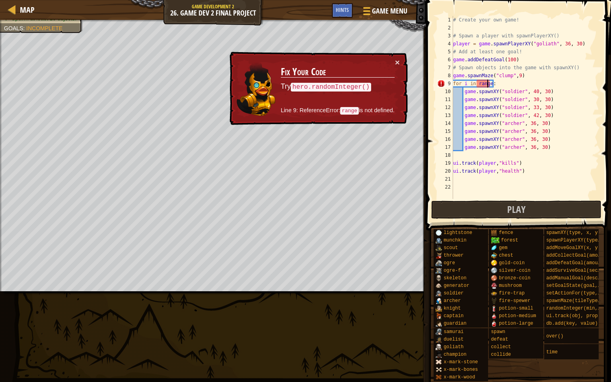
click at [489, 84] on div "# Create your own game! # Spawn a player with spawnPlayerXY() player = game . s…" at bounding box center [525, 115] width 148 height 199
click at [491, 84] on div "# Create your own game! # Spawn a player with spawnPlayerXY() player = game . s…" at bounding box center [525, 107] width 148 height 183
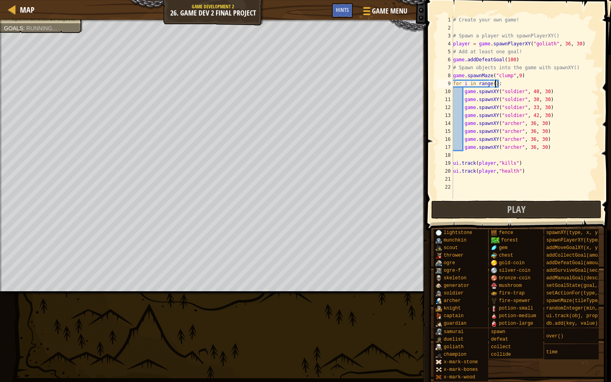
scroll to position [4, 3]
type textarea "for i in range(10):"
